Goal: Task Accomplishment & Management: Manage account settings

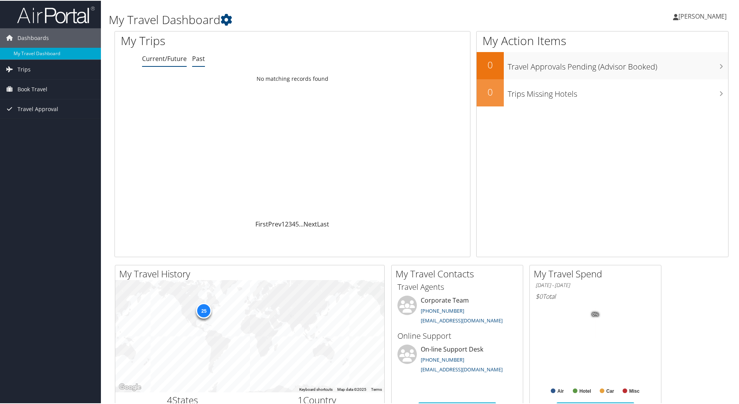
click at [197, 56] on link "Past" at bounding box center [198, 58] width 13 height 9
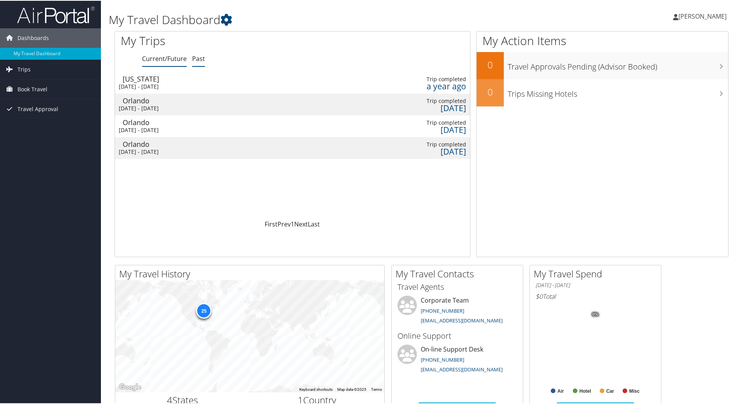
click at [162, 57] on link "Current/Future" at bounding box center [164, 58] width 45 height 9
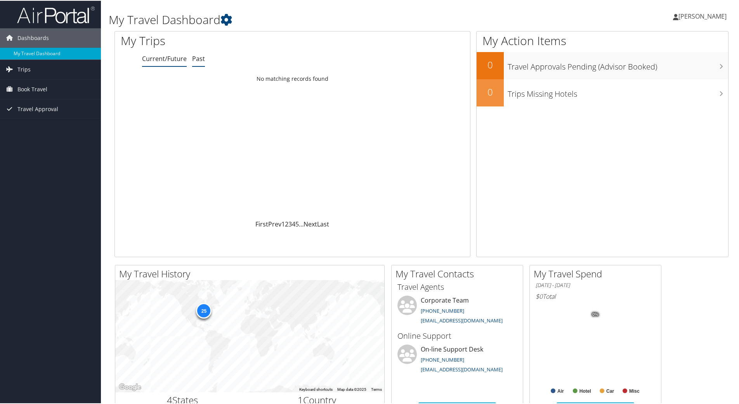
click at [198, 59] on link "Past" at bounding box center [198, 58] width 13 height 9
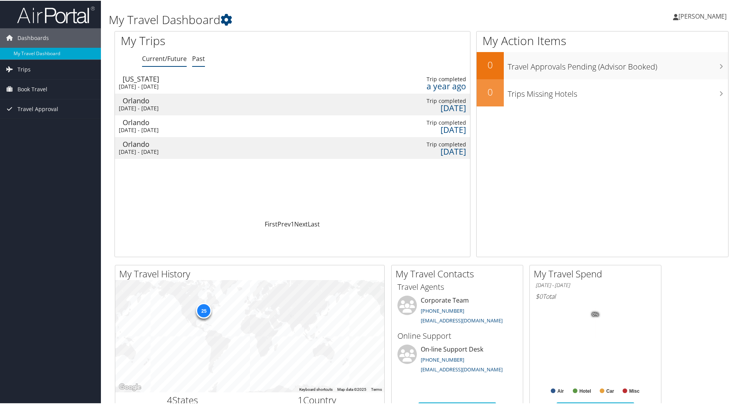
click at [168, 58] on link "Current/Future" at bounding box center [164, 58] width 45 height 9
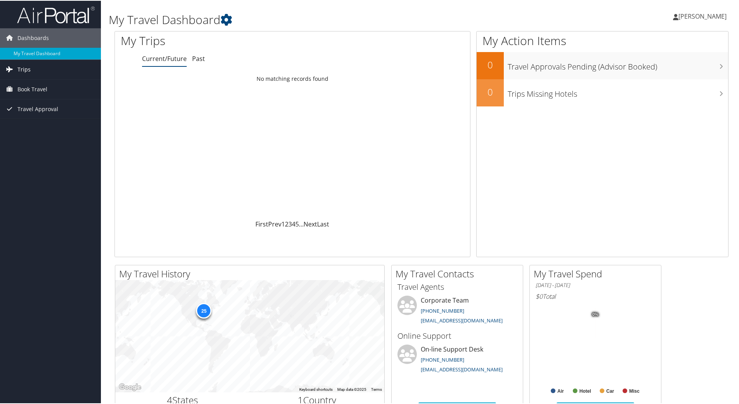
click at [27, 68] on span "Trips" at bounding box center [23, 68] width 13 height 19
click at [28, 80] on link "Current/Future Trips" at bounding box center [50, 84] width 101 height 12
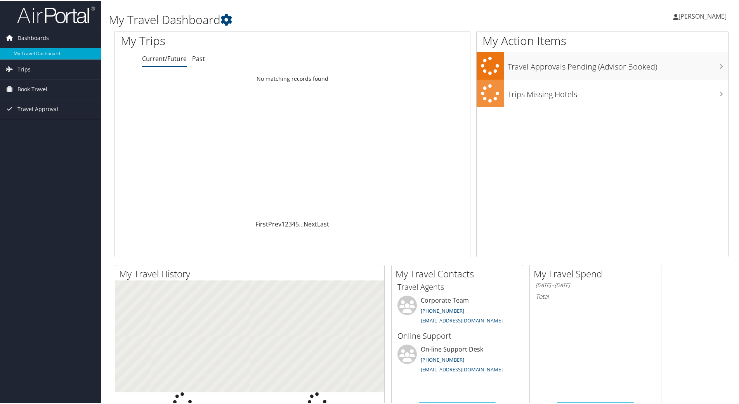
click at [38, 36] on span "Dashboards" at bounding box center [32, 37] width 31 height 19
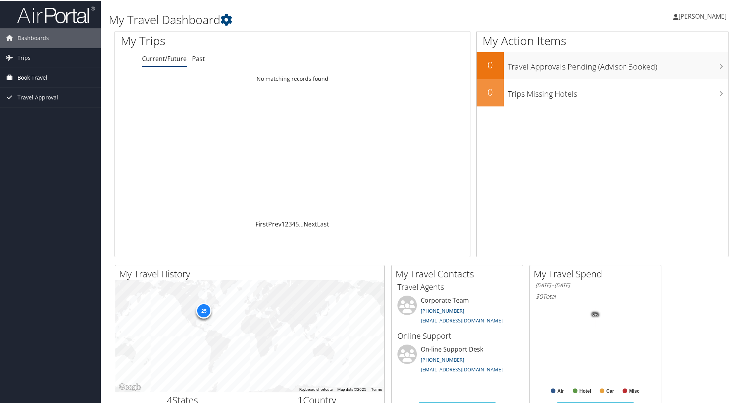
click at [26, 76] on span "Book Travel" at bounding box center [32, 76] width 30 height 19
click at [34, 104] on link "Approval Request (Beta)" at bounding box center [50, 104] width 101 height 12
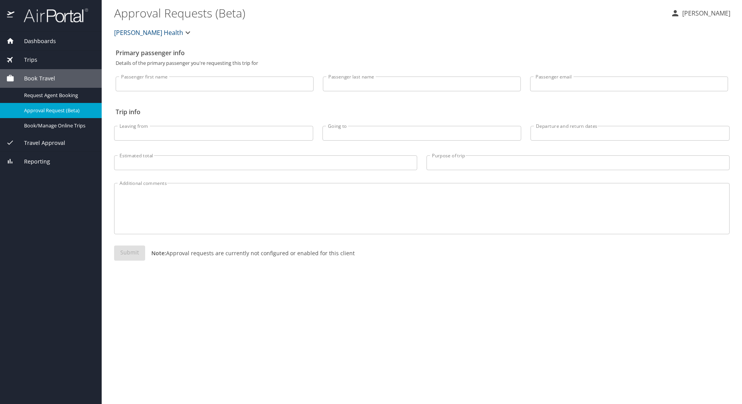
select select "US"
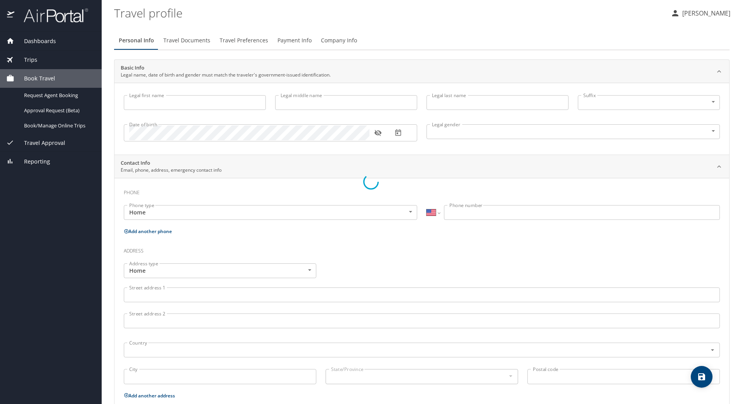
type input "[PERSON_NAME]"
type input "[DEMOGRAPHIC_DATA]"
select select "NL"
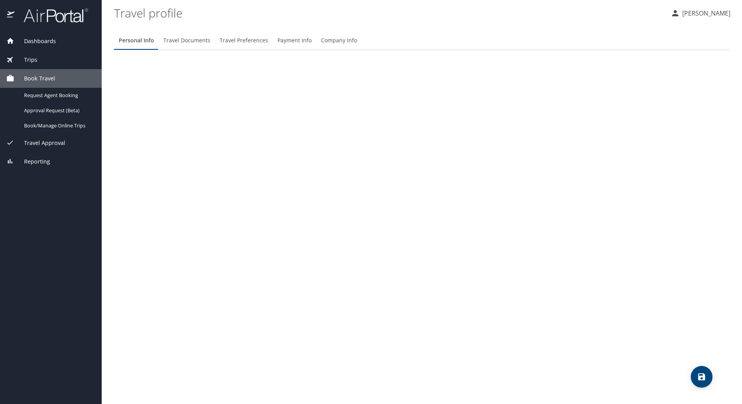
select select "US"
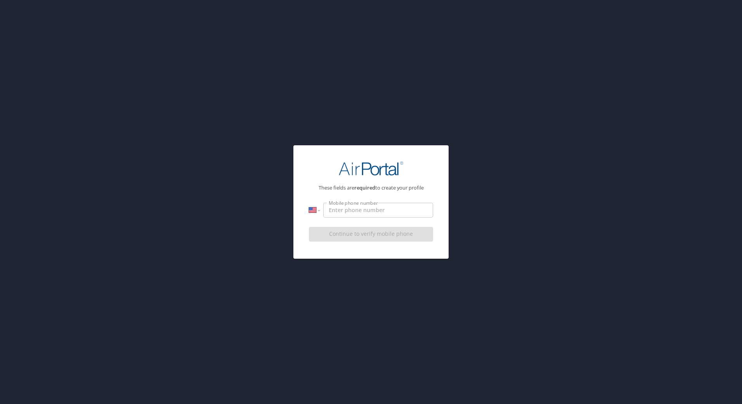
click at [344, 212] on input "Mobile phone number" at bounding box center [378, 210] width 110 height 15
click at [350, 208] on input "Mobile phone number" at bounding box center [378, 210] width 110 height 15
click at [379, 210] on input "[PHONE_NUMBER]" at bounding box center [378, 210] width 110 height 15
type input "[PHONE_NUMBER]"
click at [375, 236] on div "Continue to verify mobile phone" at bounding box center [371, 237] width 124 height 26
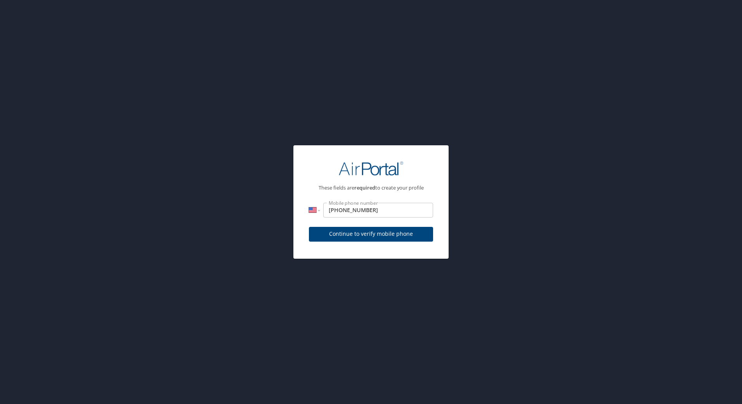
click at [375, 236] on span "Continue to verify mobile phone" at bounding box center [371, 234] width 112 height 10
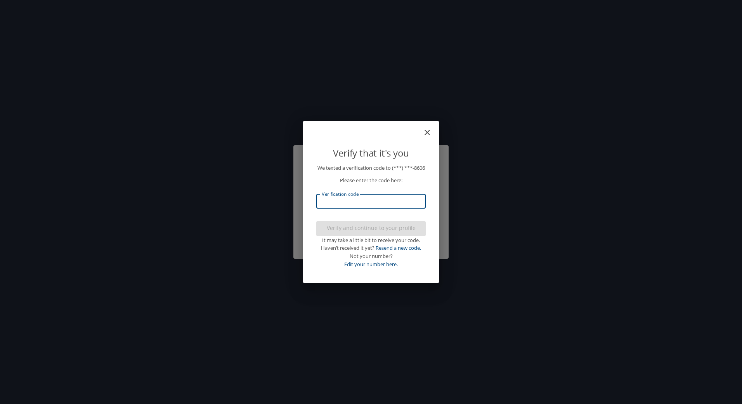
click at [363, 205] on input "Verification code" at bounding box center [370, 201] width 109 height 15
type input "101251"
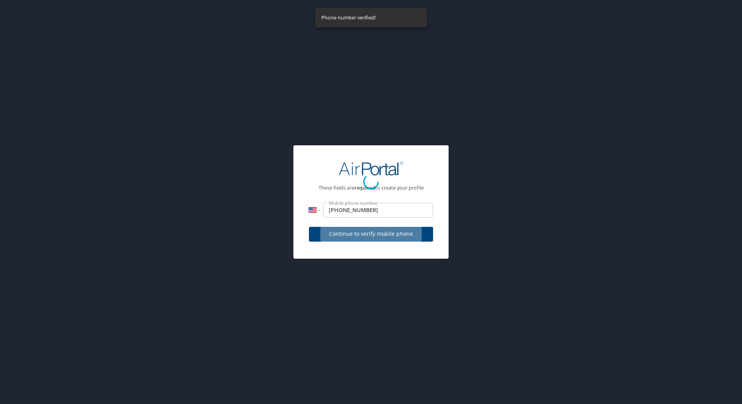
select select "US"
select select "NL"
select select "US"
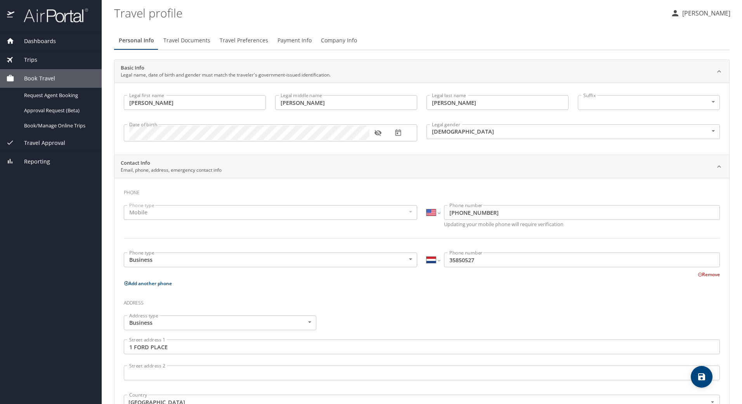
click at [377, 134] on icon "button" at bounding box center [378, 133] width 8 height 8
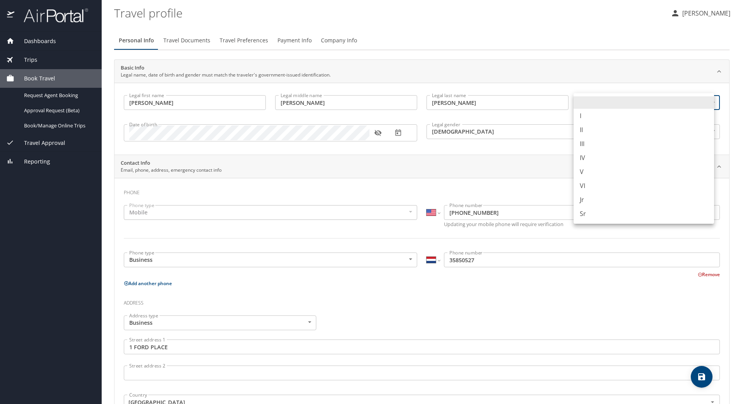
click at [591, 105] on body "Dashboards My Travel Dashboard Trips Current / Future Trips Past Trips Trips Mi…" at bounding box center [371, 202] width 742 height 404
click at [591, 105] on li at bounding box center [644, 102] width 141 height 12
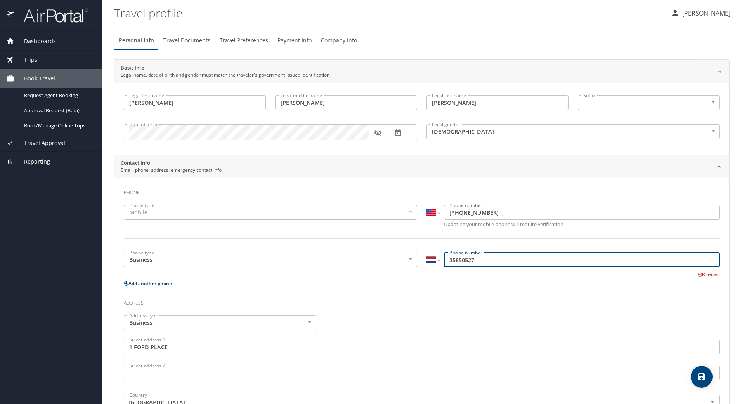
drag, startPoint x: 448, startPoint y: 259, endPoint x: 453, endPoint y: 254, distance: 6.6
click at [449, 259] on input "35850527" at bounding box center [582, 259] width 276 height 15
type input "3135850527"
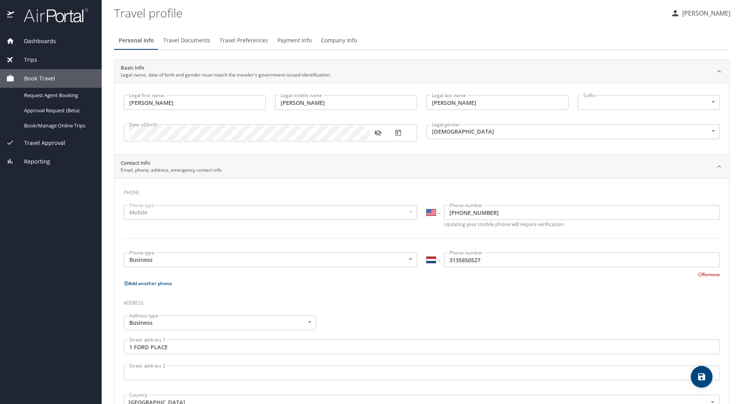
click at [490, 262] on input "3135850527" at bounding box center [582, 259] width 276 height 15
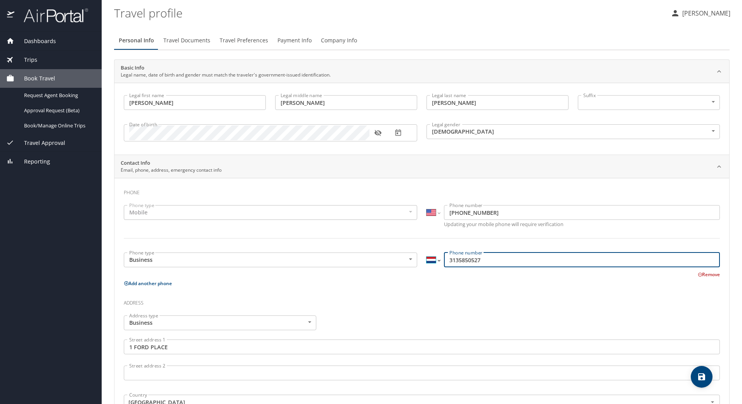
select select "US"
type input "[PHONE_NUMBER]"
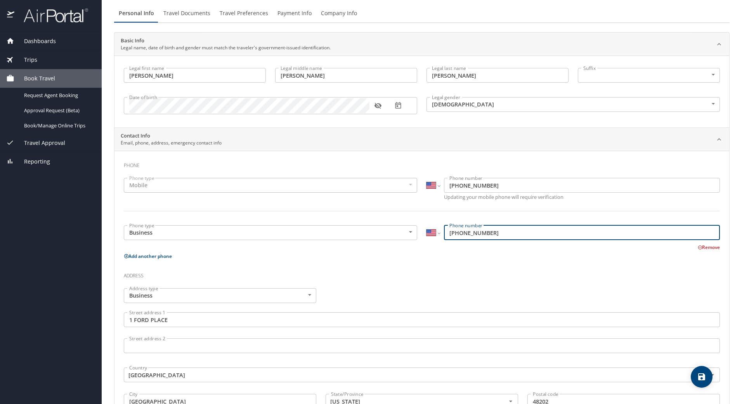
scroll to position [78, 0]
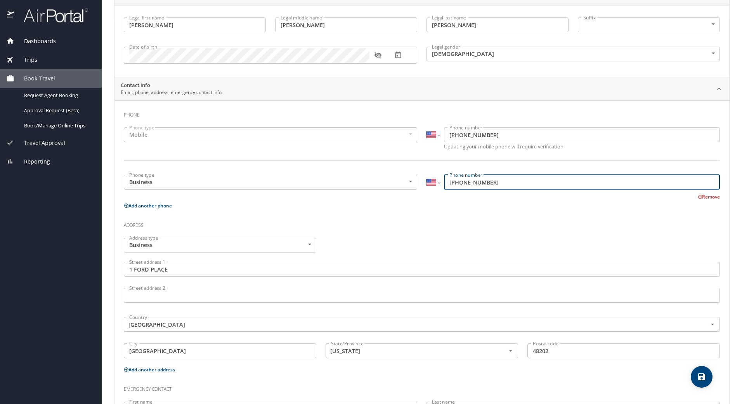
click at [384, 235] on div "Address type Business Business Address type Street address [STREET_ADDRESS][US_…" at bounding box center [422, 299] width 606 height 132
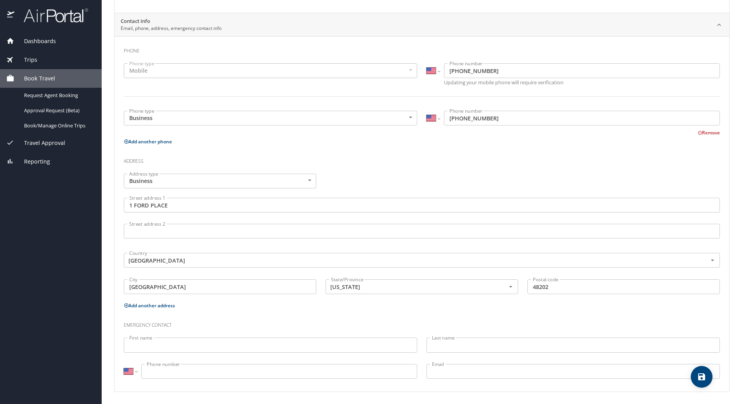
scroll to position [142, 0]
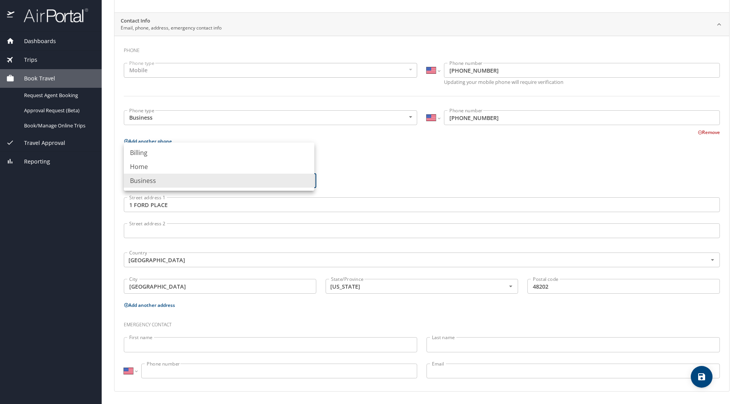
click at [188, 180] on body "Dashboards My Travel Dashboard Trips Current / Future Trips Past Trips Trips Mi…" at bounding box center [371, 202] width 742 height 404
click at [188, 180] on li "Business" at bounding box center [219, 181] width 191 height 14
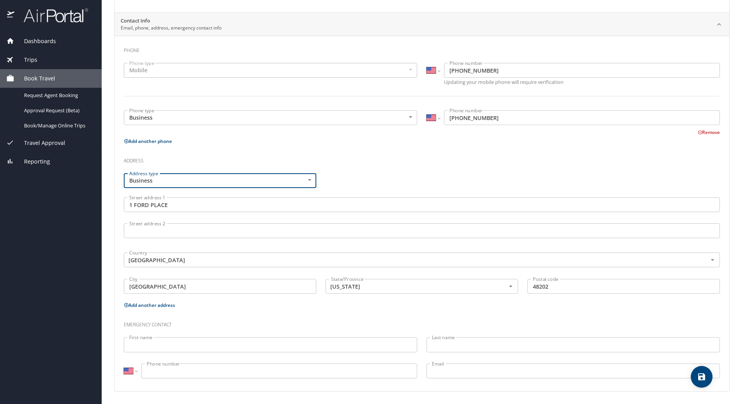
click at [373, 177] on div "Address type Business Business Address type Street address [STREET_ADDRESS][US_…" at bounding box center [422, 234] width 606 height 132
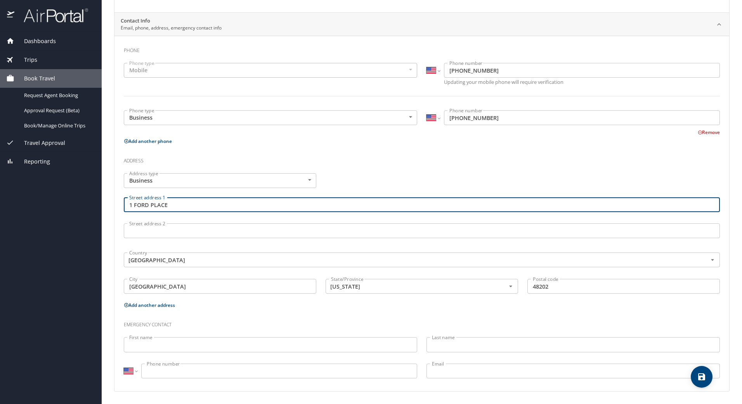
drag, startPoint x: 176, startPoint y: 201, endPoint x: 108, endPoint y: 203, distance: 68.7
click at [109, 205] on main "Travel profile [PERSON_NAME] Personal Info Travel Documents Travel Preferences …" at bounding box center [422, 202] width 641 height 404
type input "[STREET_ADDRESS]"
click at [141, 230] on input "Street address 2" at bounding box center [422, 230] width 596 height 15
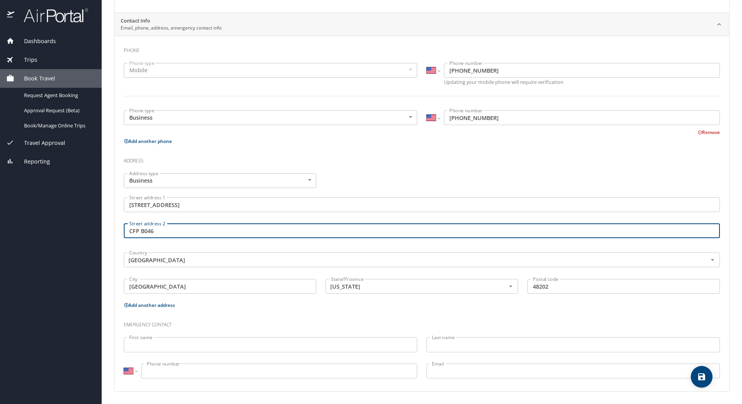
type input "CFP B046"
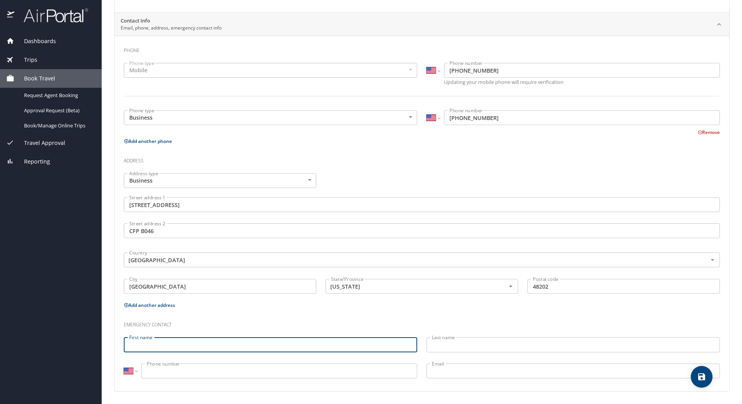
click at [174, 347] on input "First name" at bounding box center [271, 344] width 294 height 15
type input "[PERSON_NAME]"
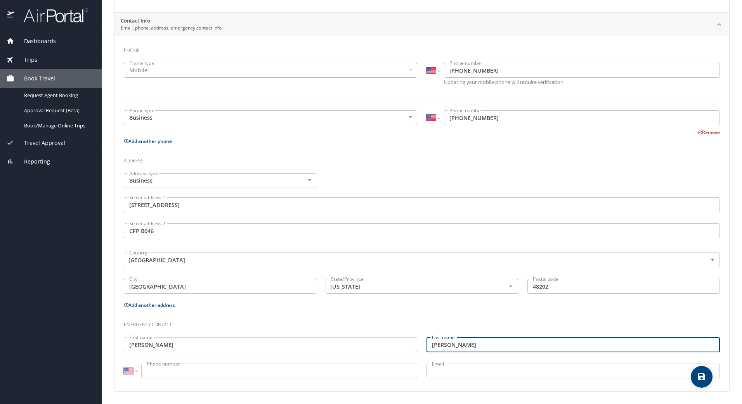
type input "[PERSON_NAME]"
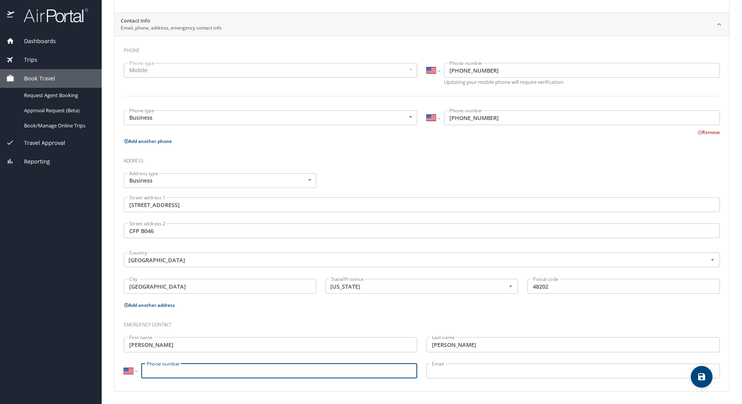
click at [185, 373] on input "Phone number" at bounding box center [279, 370] width 276 height 15
type input "[PHONE_NUMBER]"
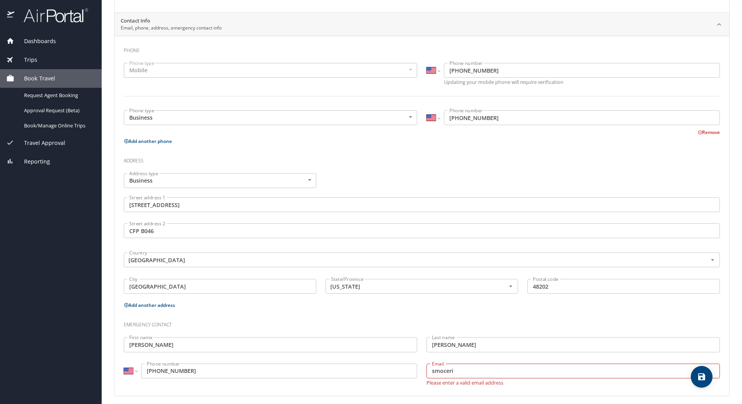
click at [650, 316] on h3 "Emergency contact" at bounding box center [422, 322] width 596 height 13
click at [462, 374] on input "smoceri" at bounding box center [574, 370] width 294 height 15
type input "[EMAIL_ADDRESS][DOMAIN_NAME]"
click at [704, 375] on icon "save" at bounding box center [701, 376] width 7 height 7
select select "US"
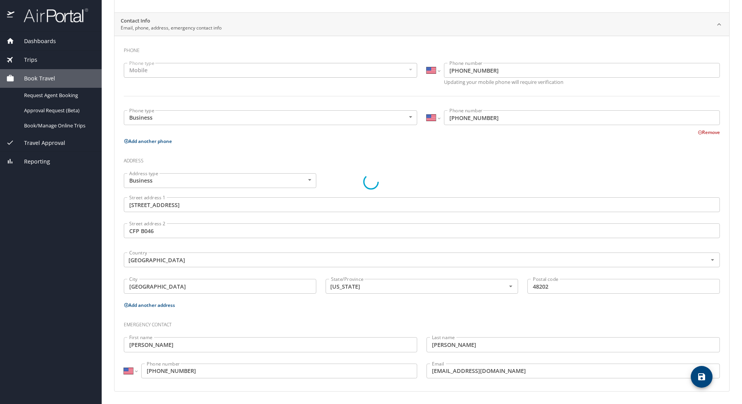
select select "US"
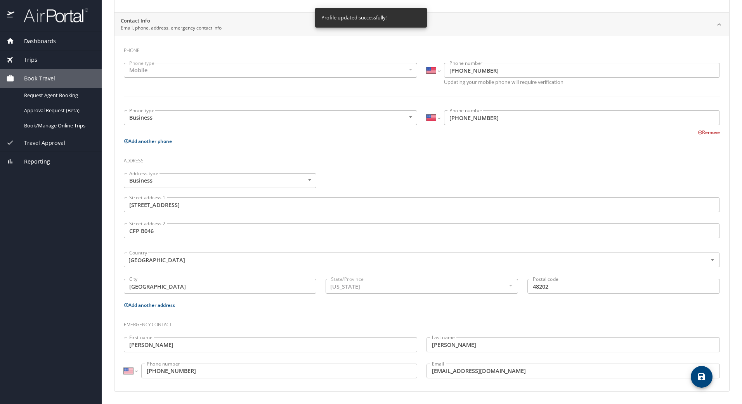
select select "US"
click at [42, 94] on span "Request Agent Booking" at bounding box center [58, 95] width 68 height 7
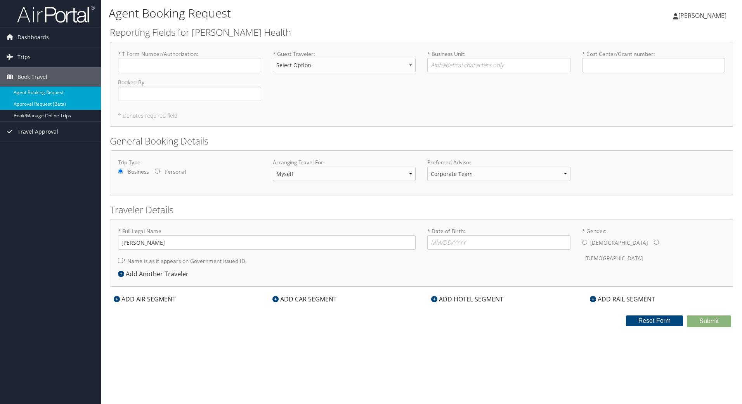
click at [41, 102] on link "Approval Request (Beta)" at bounding box center [50, 104] width 101 height 12
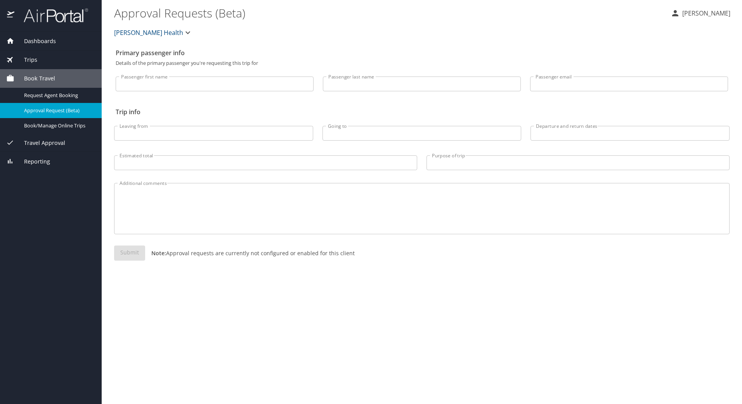
click at [183, 33] on icon "button" at bounding box center [187, 32] width 9 height 9
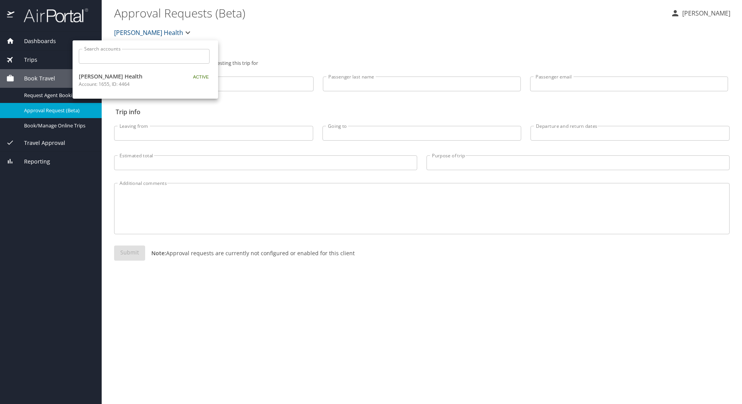
click at [170, 33] on div at bounding box center [371, 202] width 742 height 404
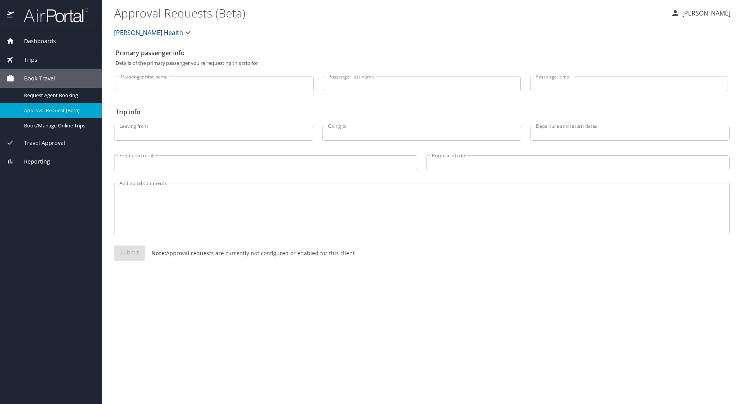
click at [257, 32] on div "[PERSON_NAME] Health" at bounding box center [421, 32] width 625 height 25
click at [307, 55] on h2 "Primary passenger info" at bounding box center [422, 53] width 613 height 12
click at [31, 39] on span "Dashboards" at bounding box center [35, 41] width 42 height 9
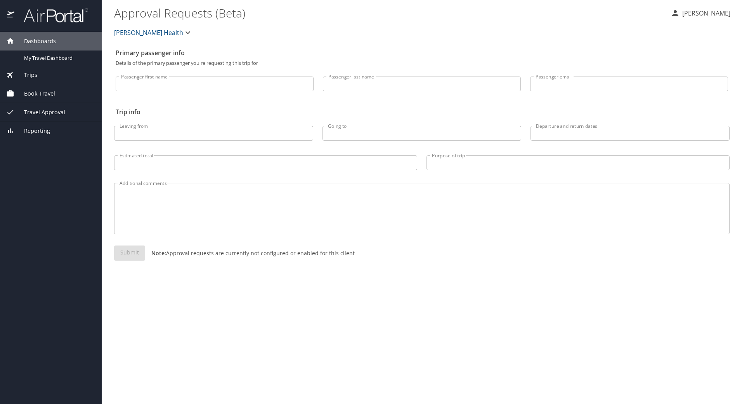
click at [9, 14] on img at bounding box center [11, 15] width 8 height 15
click at [47, 56] on span "My Travel Dashboard" at bounding box center [58, 57] width 68 height 7
